Goal: Task Accomplishment & Management: Manage account settings

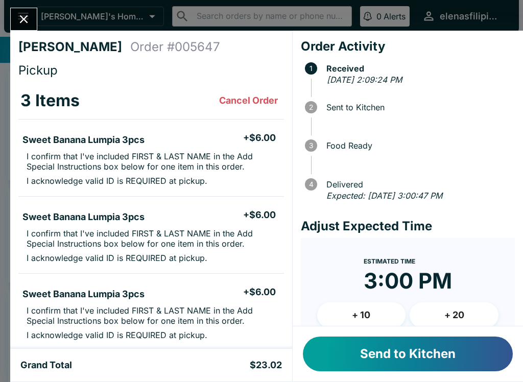
click at [343, 350] on button "Send to Kitchen" at bounding box center [408, 353] width 210 height 35
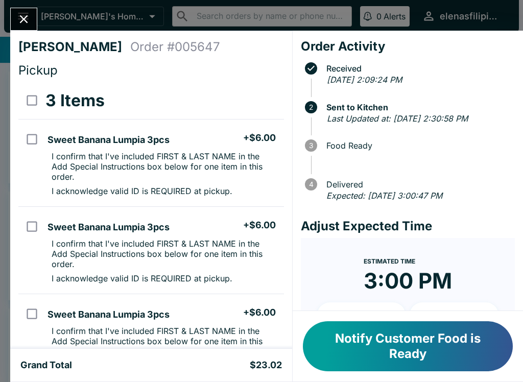
click at [389, 353] on button "Notify Customer Food is Ready" at bounding box center [408, 346] width 210 height 50
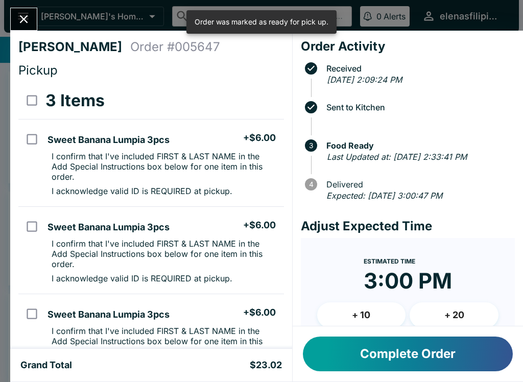
click at [8, 17] on div "[PERSON_NAME] Order # 005647 Pickup 3 Items Sweet Banana Lumpia 3pcs + $6.00 I …" at bounding box center [261, 191] width 523 height 382
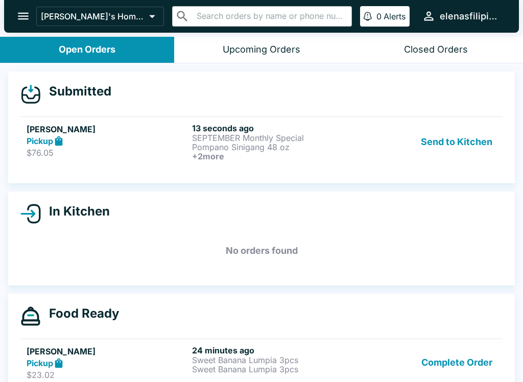
click at [170, 133] on h5 "[PERSON_NAME]" at bounding box center [107, 129] width 161 height 12
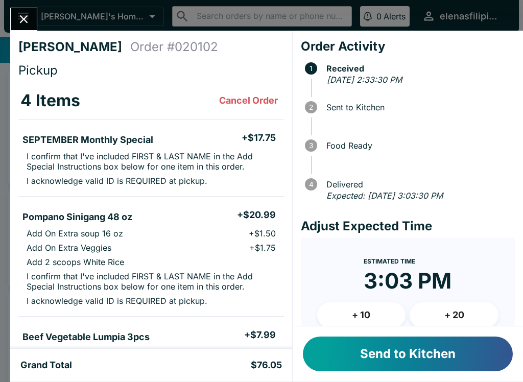
click at [368, 362] on button "Send to Kitchen" at bounding box center [408, 353] width 210 height 35
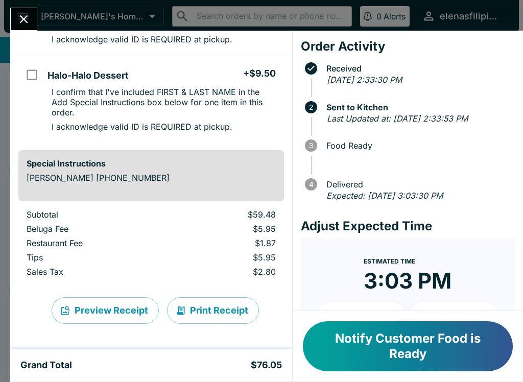
scroll to position [369, 0]
click at [26, 19] on icon "Close" at bounding box center [24, 19] width 14 height 14
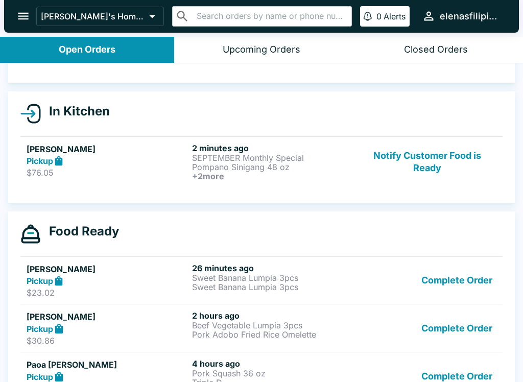
scroll to position [87, 0]
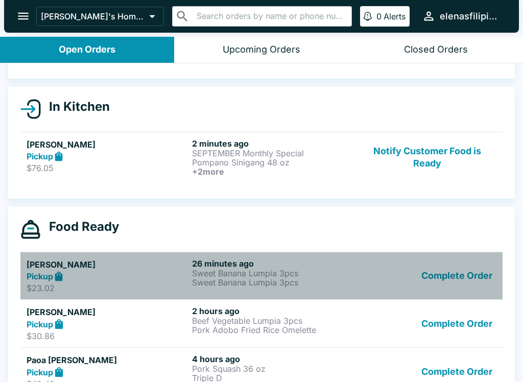
click at [87, 274] on div "Pickup" at bounding box center [107, 277] width 161 height 12
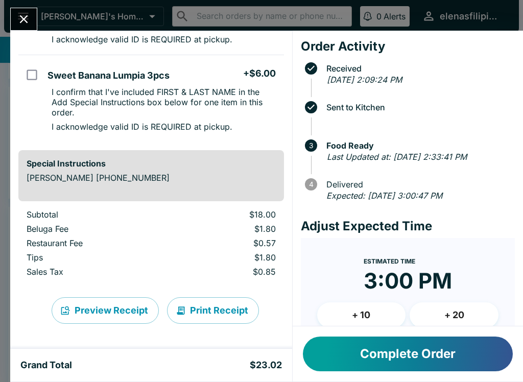
scroll to position [239, 0]
click at [21, 13] on icon "Close" at bounding box center [24, 19] width 14 height 14
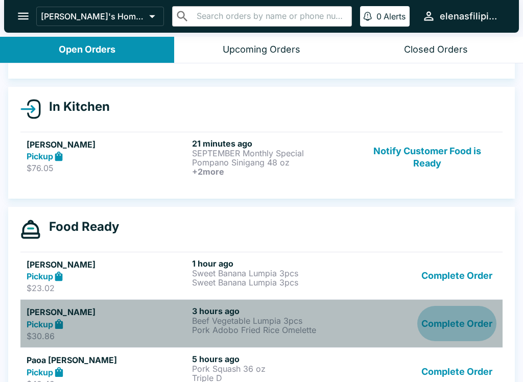
click at [452, 334] on button "Complete Order" at bounding box center [456, 323] width 79 height 35
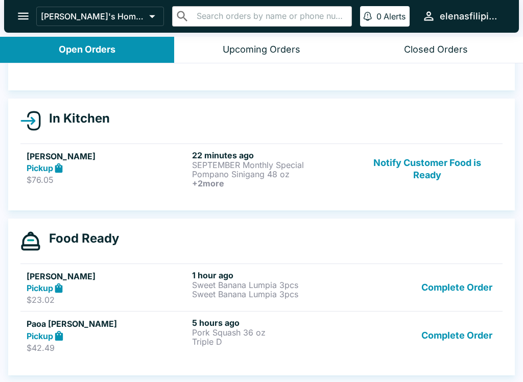
scroll to position [75, 0]
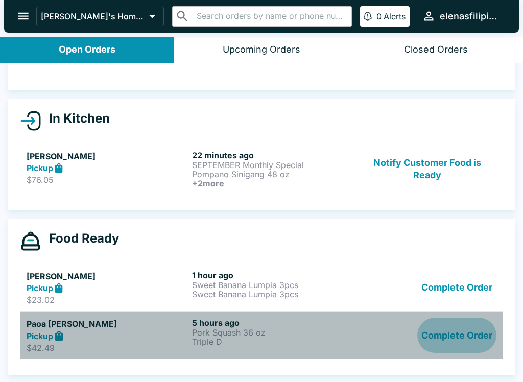
click at [463, 333] on button "Complete Order" at bounding box center [456, 335] width 79 height 35
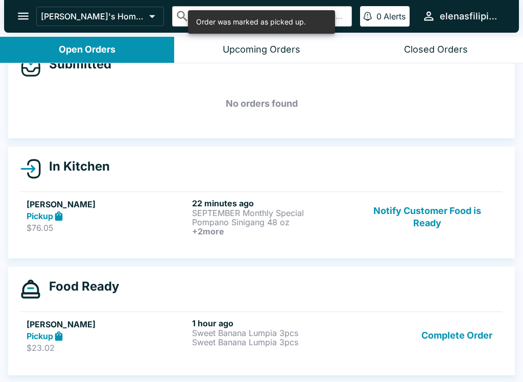
scroll to position [27, 0]
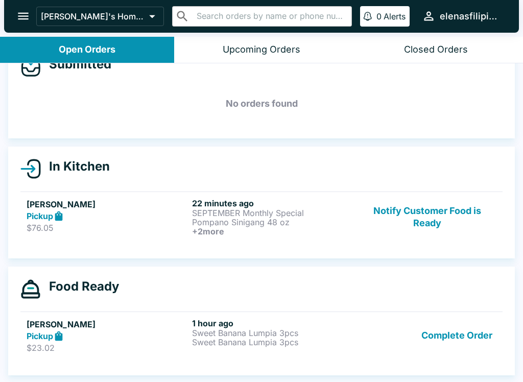
click at [18, 9] on icon "open drawer" at bounding box center [23, 16] width 14 height 14
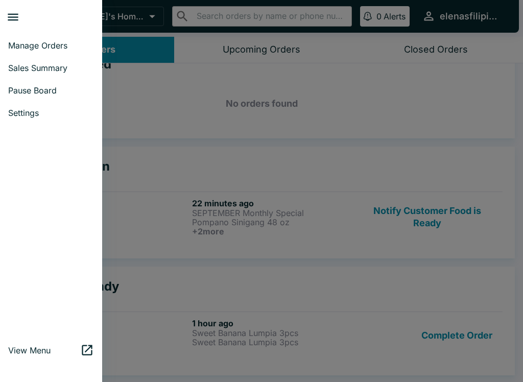
click at [143, 93] on div at bounding box center [261, 191] width 523 height 382
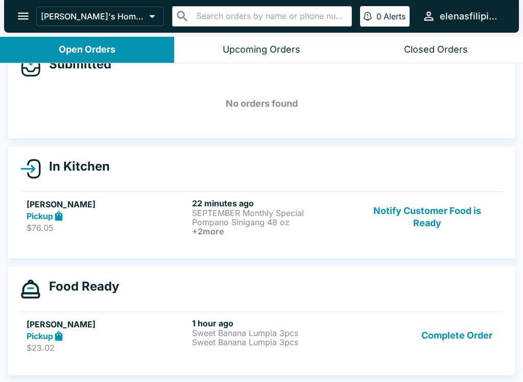
click at [422, 334] on button "Complete Order" at bounding box center [456, 335] width 79 height 35
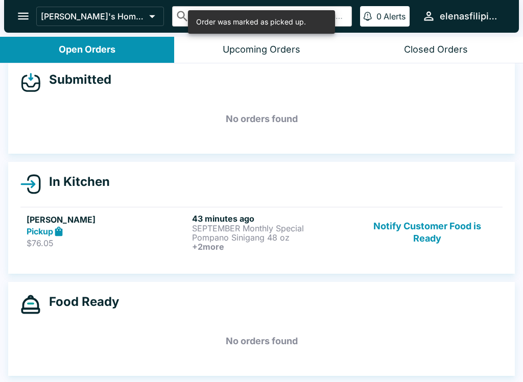
click at [408, 236] on button "Notify Customer Food is Ready" at bounding box center [427, 232] width 138 height 38
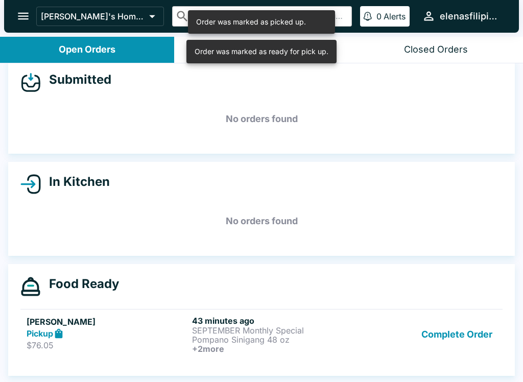
click at [415, 357] on link "[PERSON_NAME] Pickup $76.05 43 minutes ago SEPTEMBER Monthly Special Pompano Si…" at bounding box center [261, 334] width 482 height 51
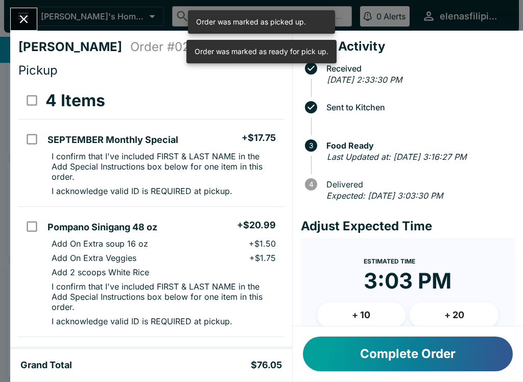
click at [367, 347] on button "Complete Order" at bounding box center [408, 353] width 210 height 35
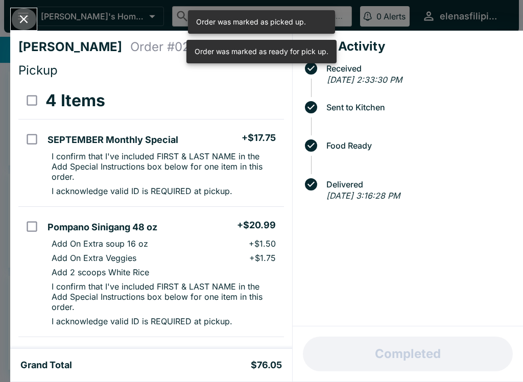
click at [20, 15] on icon "Close" at bounding box center [24, 19] width 14 height 14
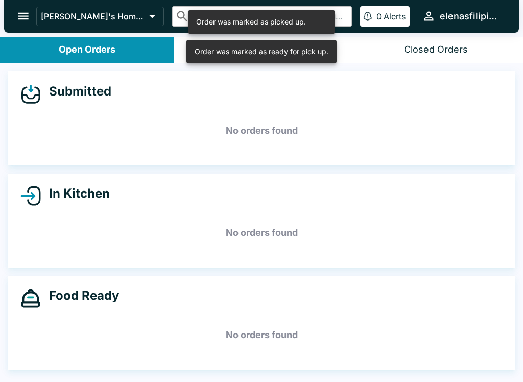
click at [13, 14] on button "open drawer" at bounding box center [23, 16] width 26 height 26
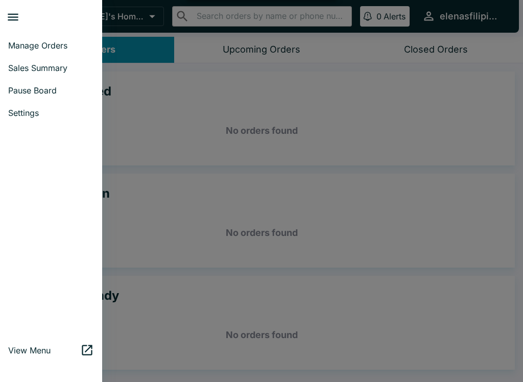
click at [23, 70] on span "Sales Summary" at bounding box center [51, 68] width 86 height 10
select select "03:00"
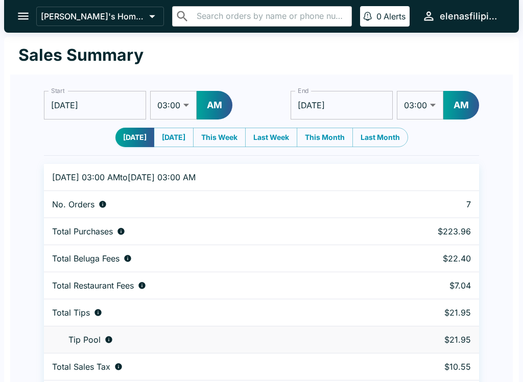
scroll to position [31, 0]
